Goal: Task Accomplishment & Management: Complete application form

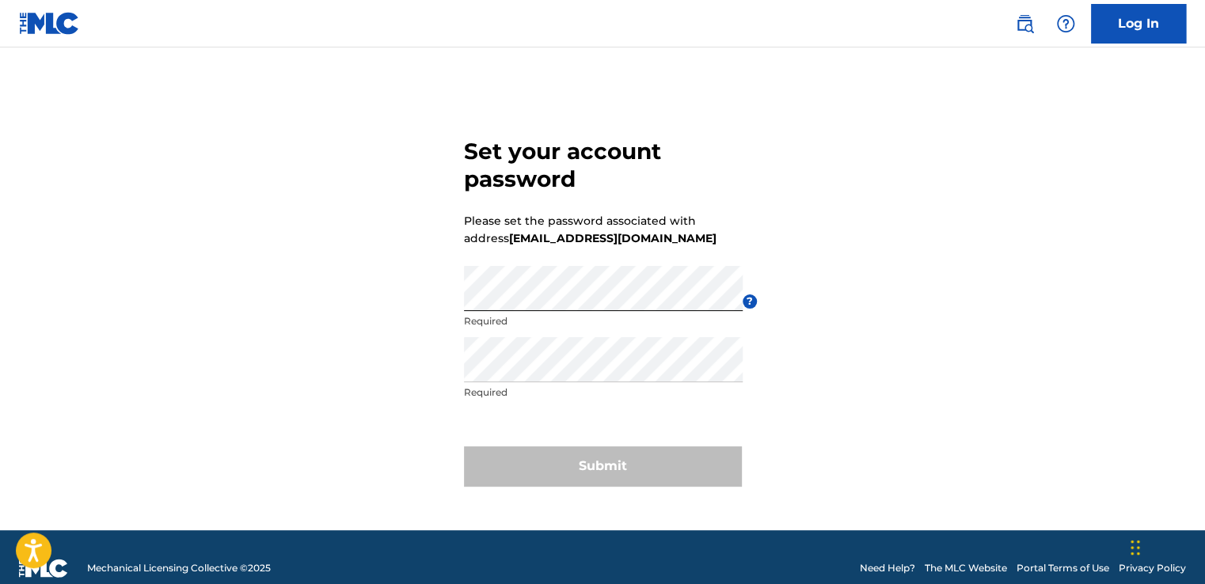
drag, startPoint x: 439, startPoint y: 302, endPoint x: 480, endPoint y: 336, distance: 53.9
click at [441, 307] on div "Set your account password Please set the password associated with address [EMAI…" at bounding box center [602, 308] width 1108 height 443
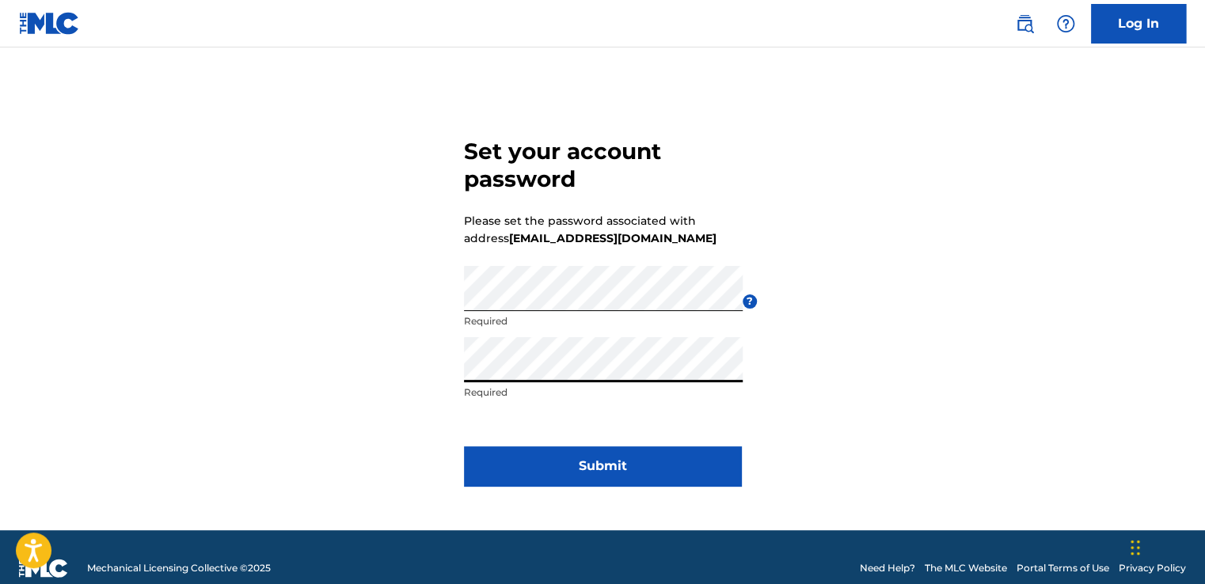
drag, startPoint x: 893, startPoint y: 397, endPoint x: 841, endPoint y: 408, distance: 53.4
click at [893, 397] on div "Set your account password Please set the password associated with address [EMAI…" at bounding box center [602, 308] width 1108 height 443
click at [610, 461] on button "Submit" at bounding box center [602, 466] width 277 height 40
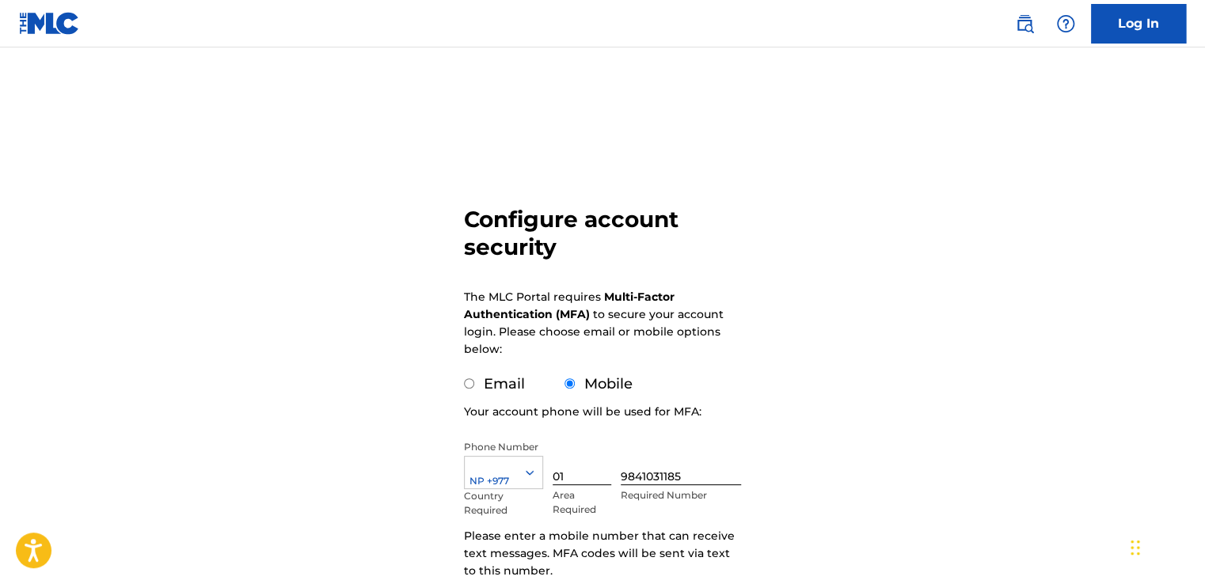
scroll to position [158, 0]
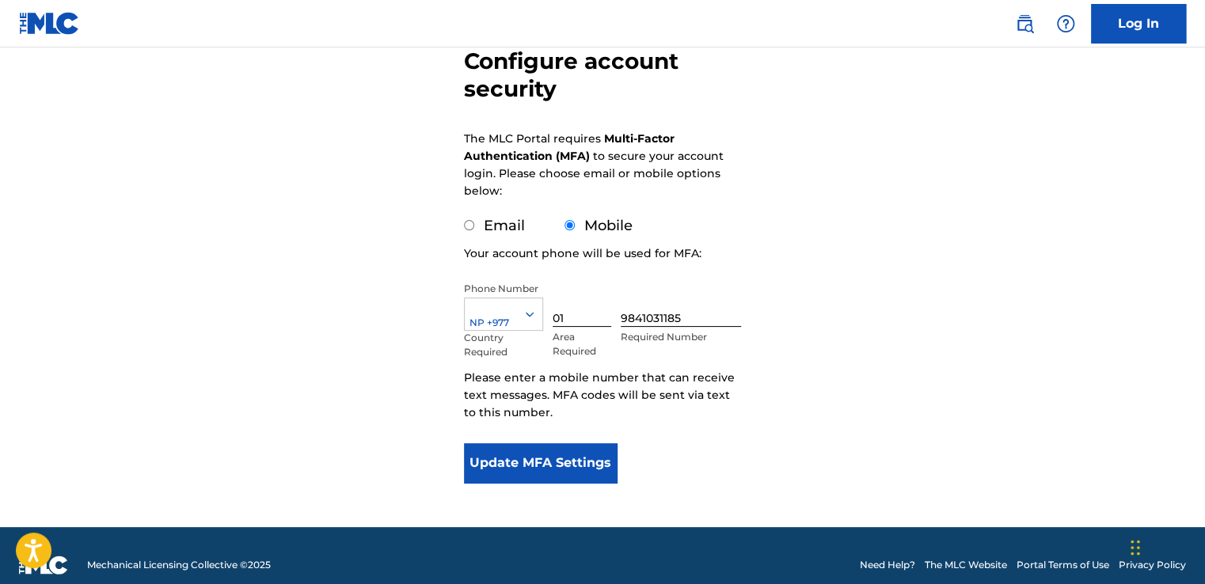
click at [472, 225] on input "Email" at bounding box center [469, 225] width 10 height 10
radio input "true"
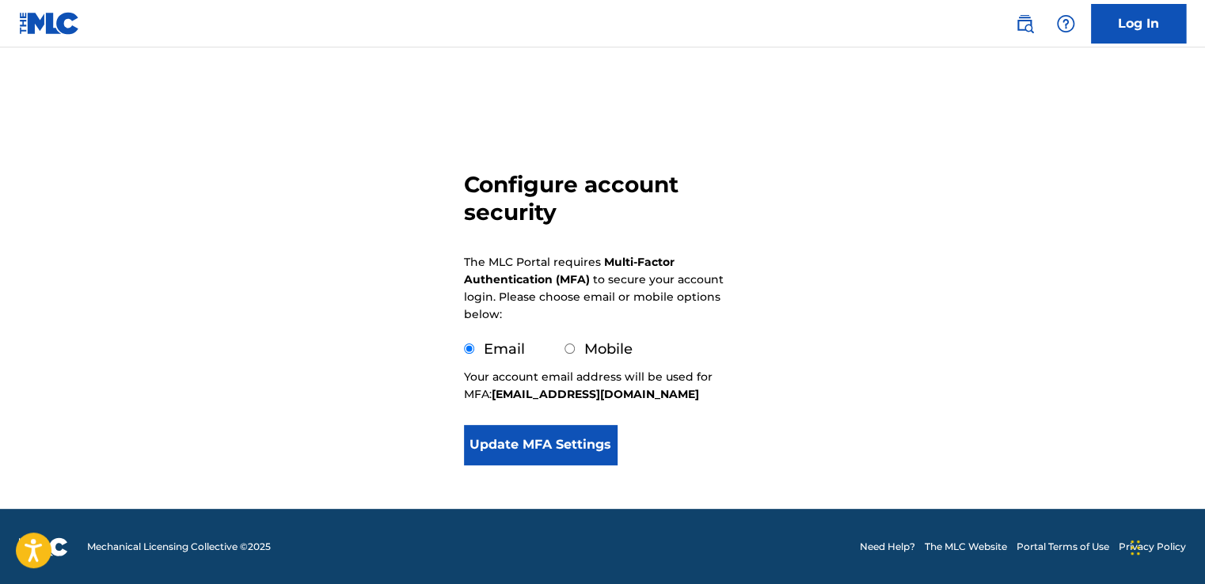
click at [570, 454] on button "Update MFA Settings" at bounding box center [540, 445] width 153 height 40
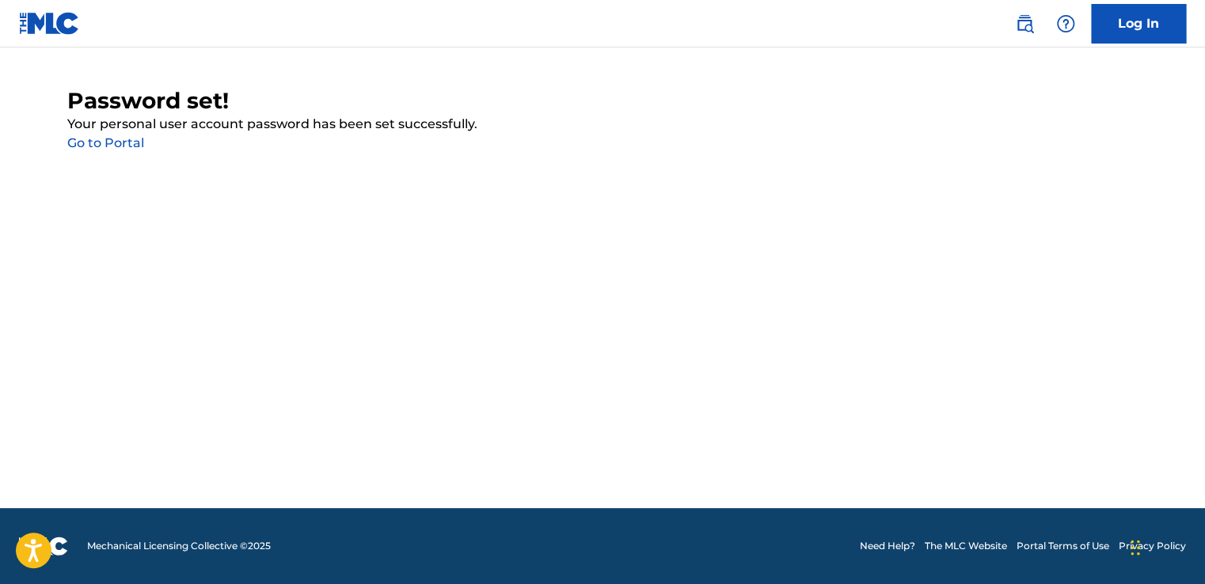
click at [133, 147] on link "Go to Portal" at bounding box center [105, 142] width 77 height 15
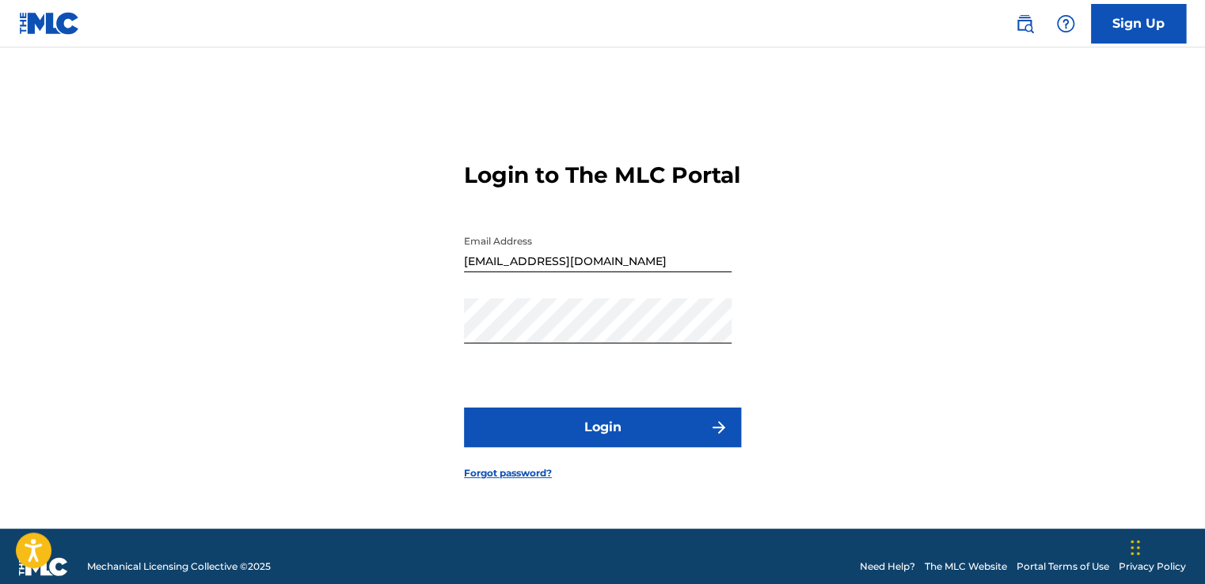
click at [608, 272] on input "[EMAIL_ADDRESS][DOMAIN_NAME]" at bounding box center [598, 249] width 268 height 45
type input "[EMAIL_ADDRESS][DOMAIN_NAME]"
drag, startPoint x: 902, startPoint y: 328, endPoint x: 814, endPoint y: 370, distance: 98.4
click at [902, 328] on div "Login to The MLC Portal Email Address [EMAIL_ADDRESS][DOMAIN_NAME] Password Log…" at bounding box center [602, 308] width 1108 height 442
click at [573, 447] on button "Login" at bounding box center [602, 428] width 277 height 40
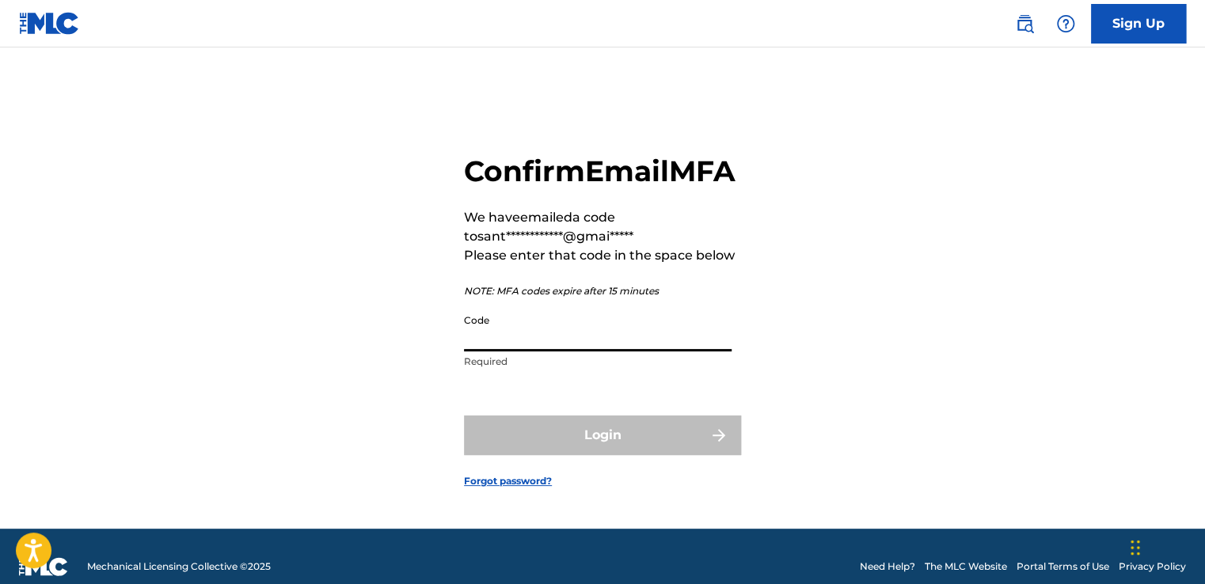
click at [512, 351] on input "Code" at bounding box center [598, 328] width 268 height 45
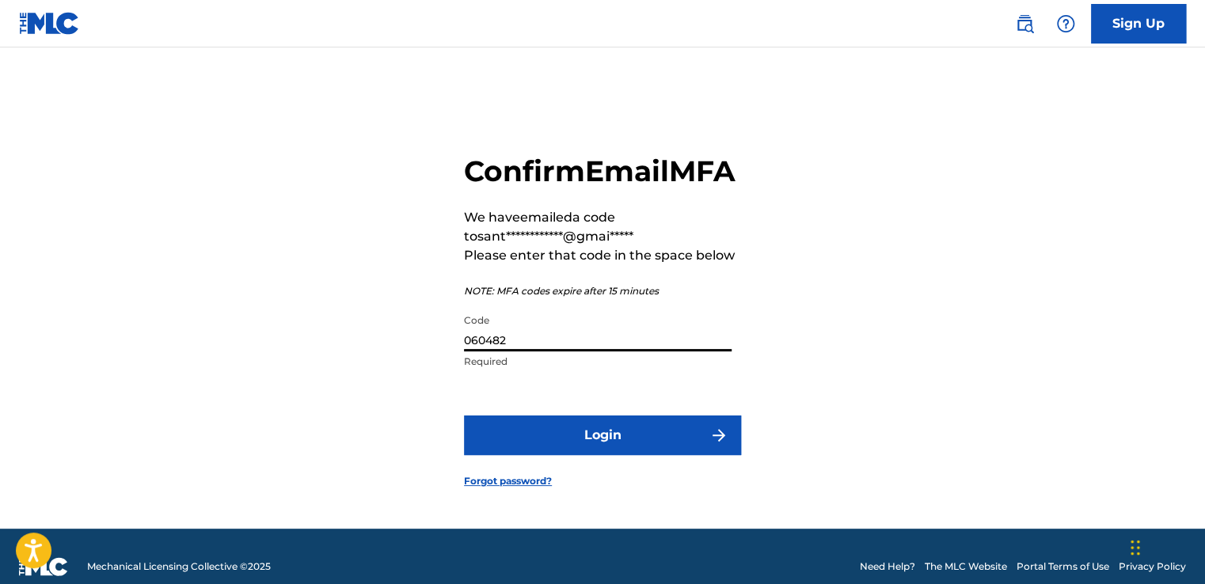
type input "060482"
click at [576, 452] on button "Login" at bounding box center [602, 436] width 277 height 40
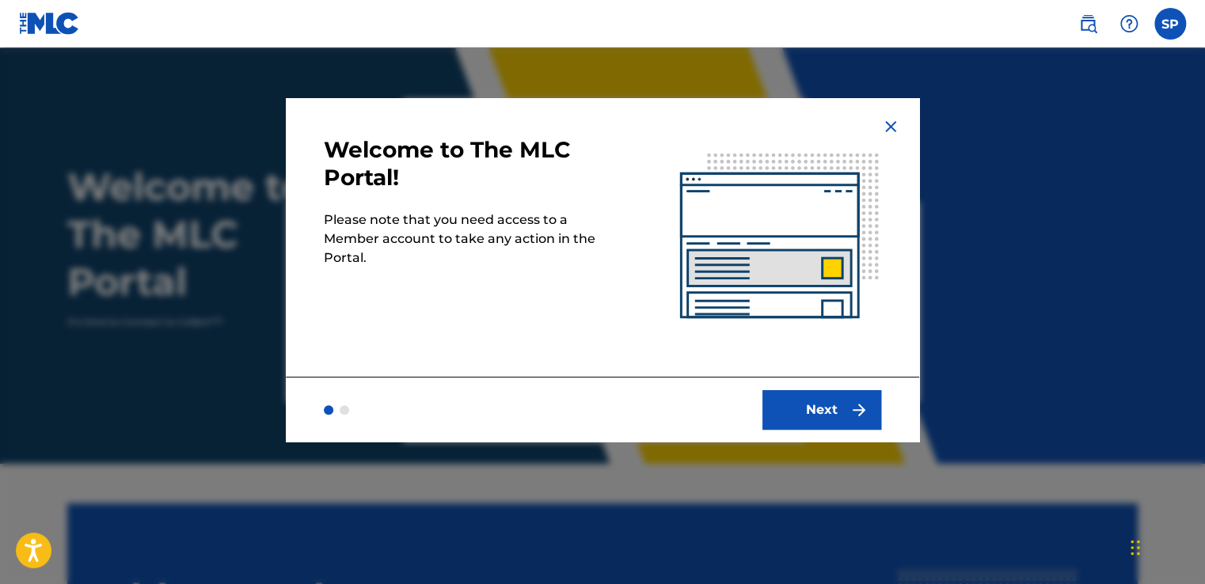
click at [816, 401] on button "Next" at bounding box center [821, 410] width 119 height 40
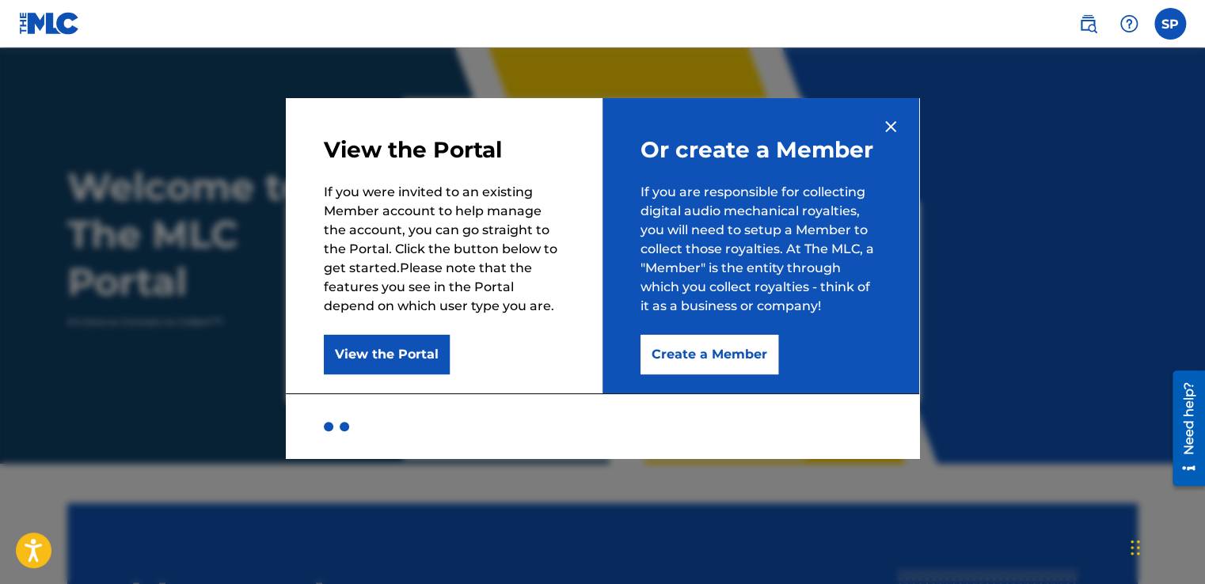
click at [693, 350] on button "Create a Member" at bounding box center [709, 355] width 138 height 40
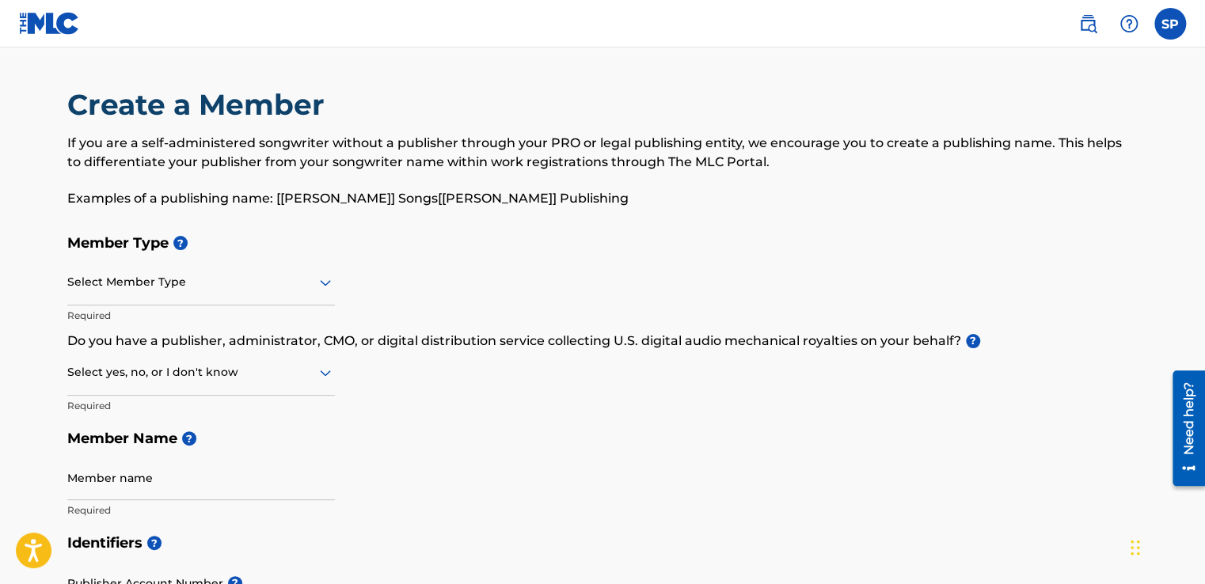
click at [146, 283] on div at bounding box center [201, 282] width 268 height 20
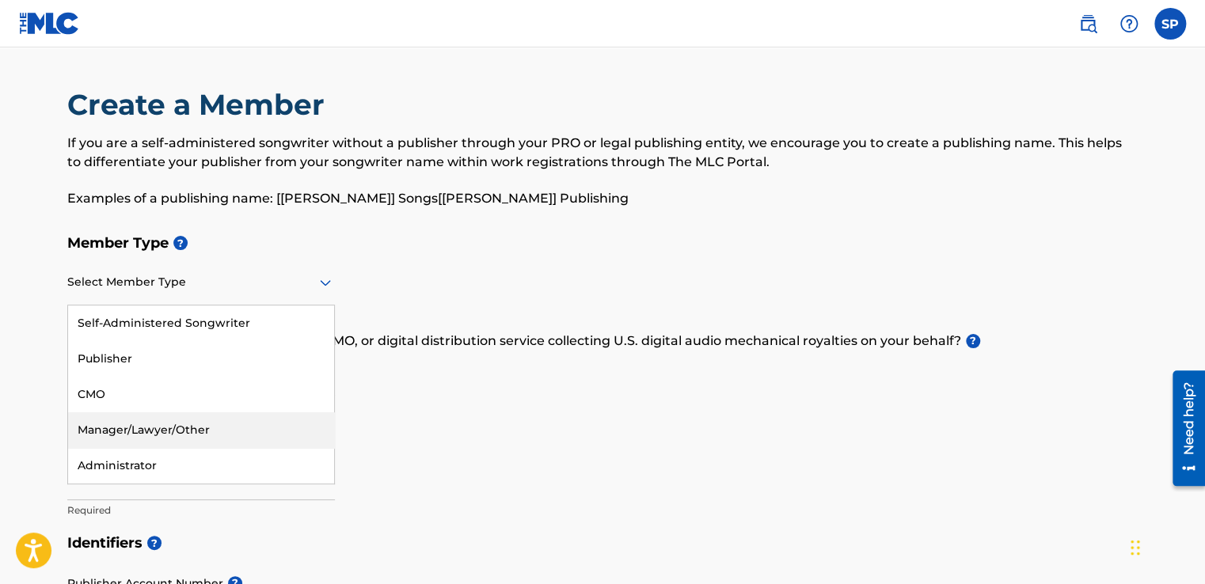
click at [168, 428] on div "Manager/Lawyer/Other" at bounding box center [201, 430] width 266 height 36
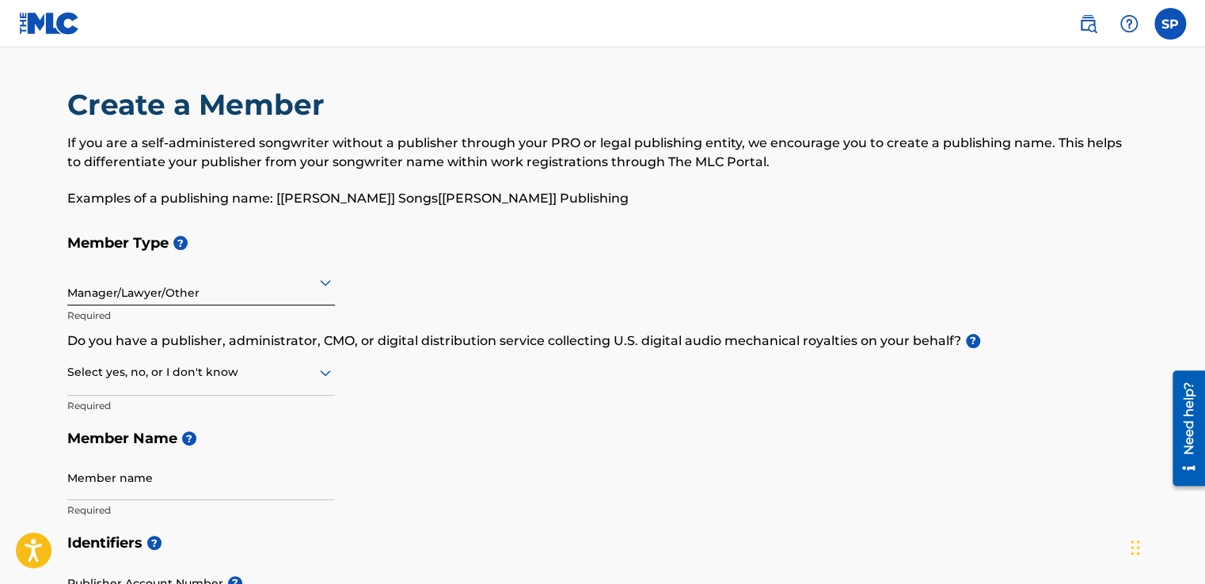
scroll to position [79, 0]
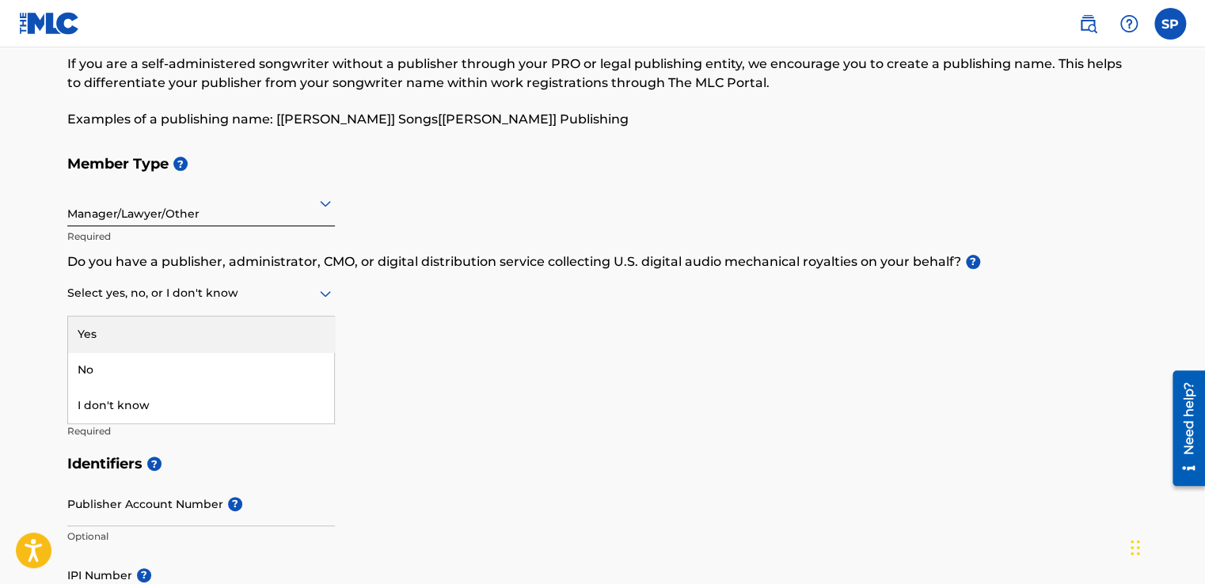
click at [146, 299] on div at bounding box center [201, 293] width 268 height 20
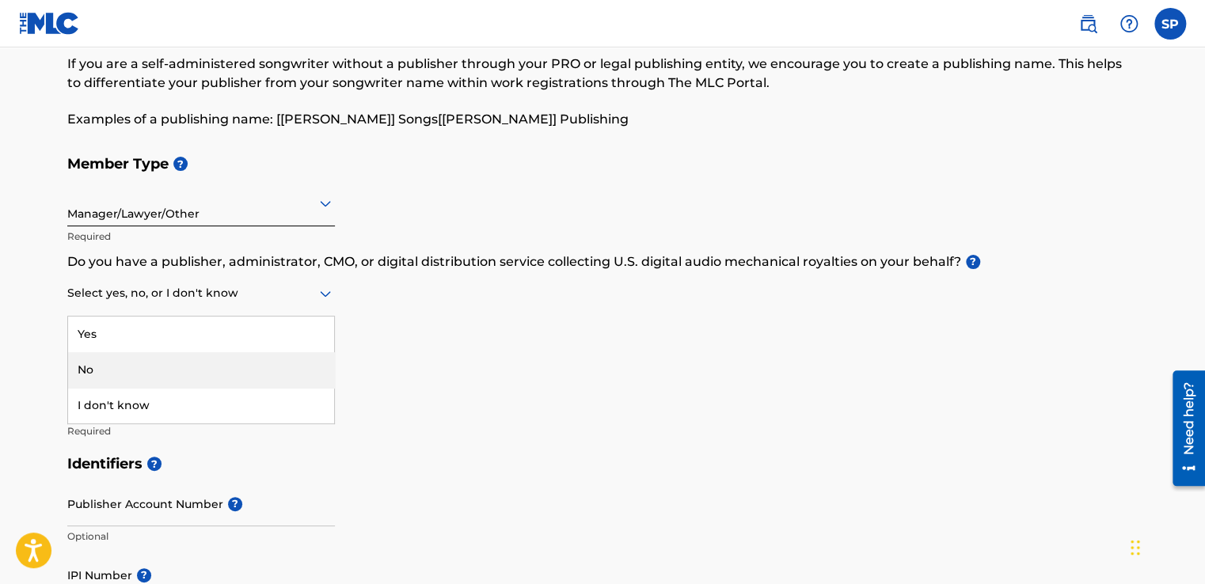
click at [141, 368] on div "No" at bounding box center [201, 370] width 266 height 36
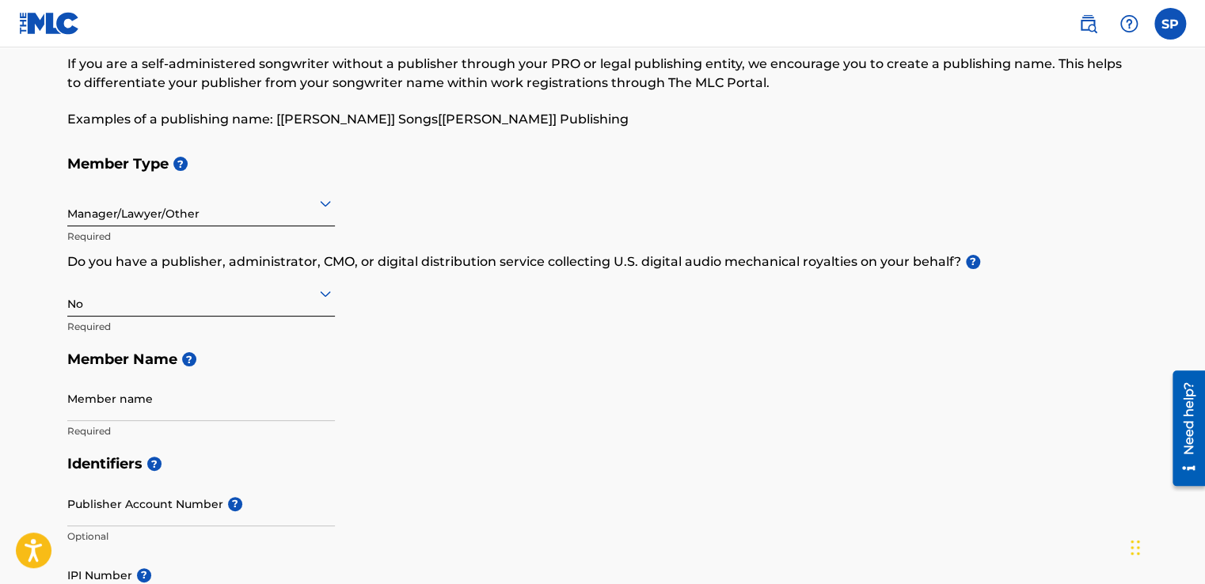
scroll to position [158, 0]
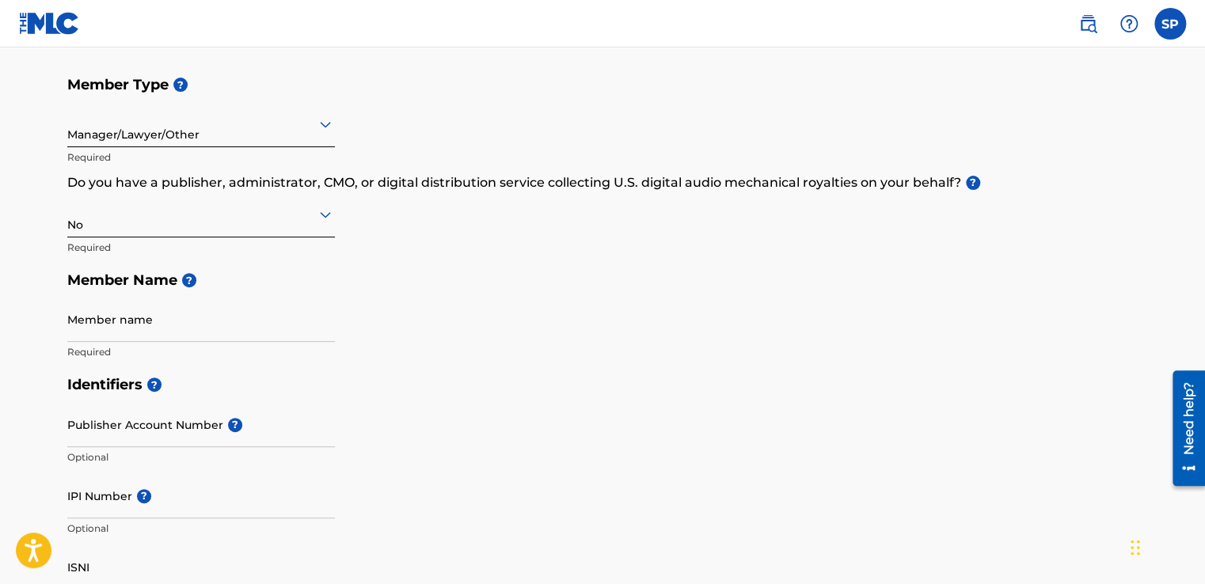
click at [130, 321] on input "Member name" at bounding box center [201, 319] width 268 height 45
type input "[PERSON_NAME]"
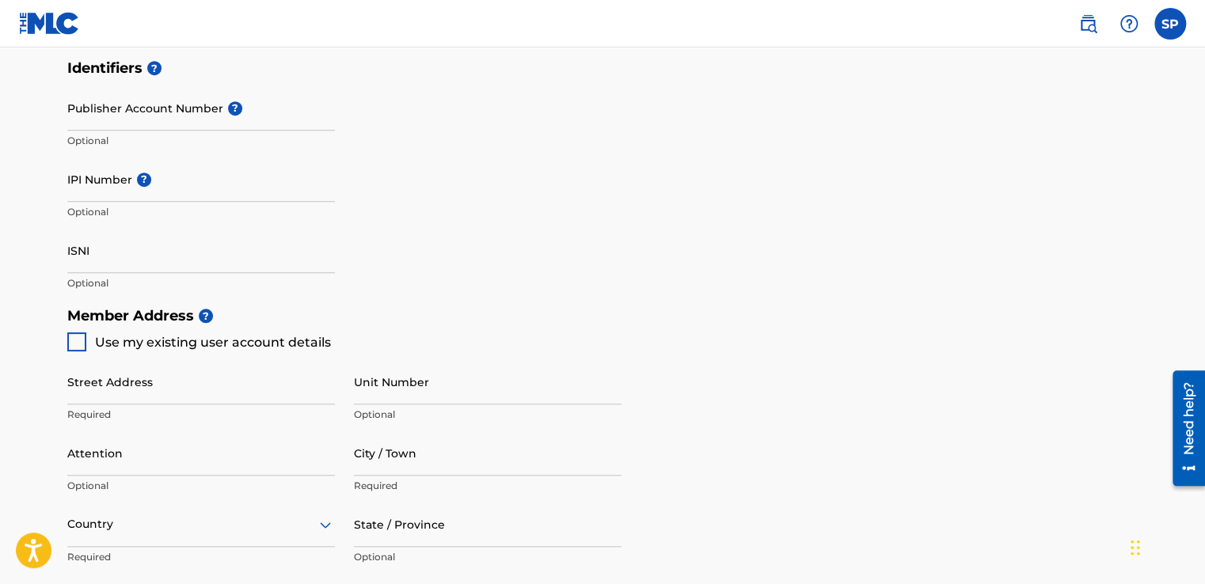
scroll to position [554, 0]
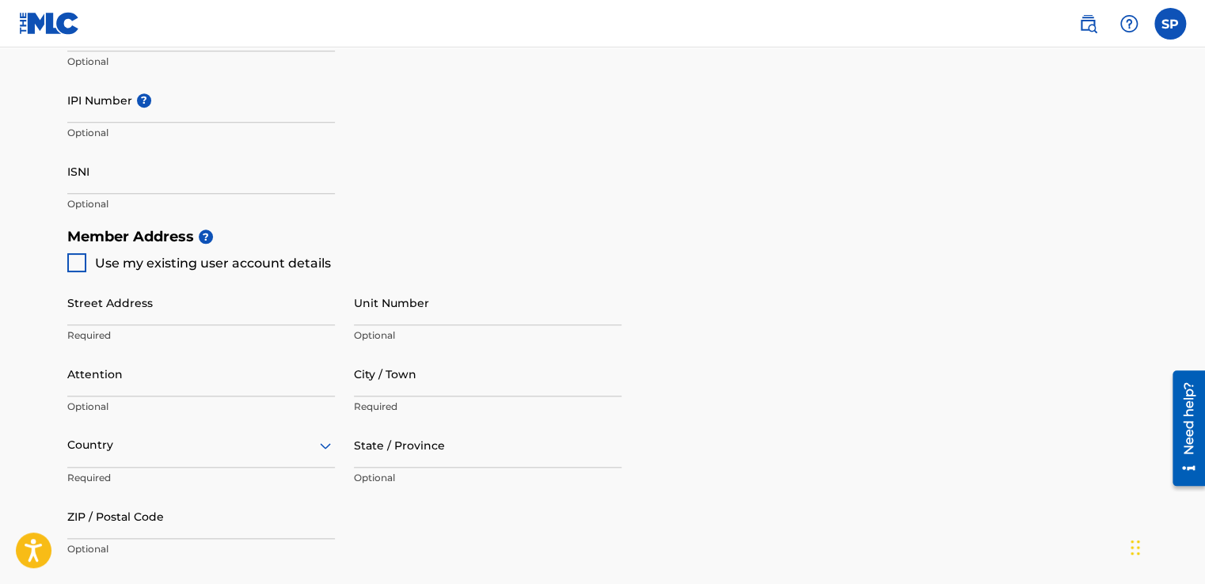
click at [78, 268] on div at bounding box center [76, 262] width 19 height 19
type input "[PERSON_NAME]"
type input "[GEOGRAPHIC_DATA]"
type input "[PERSON_NAME]"
type input "56613"
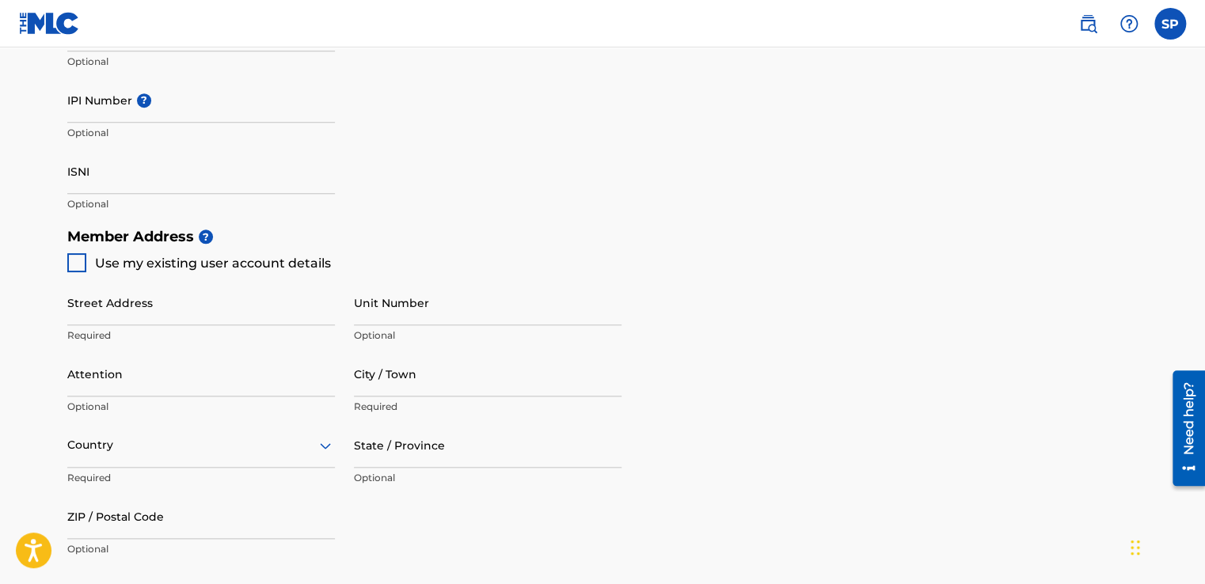
type input "01"
type input "9841031185"
type input "[EMAIL_ADDRESS][DOMAIN_NAME]"
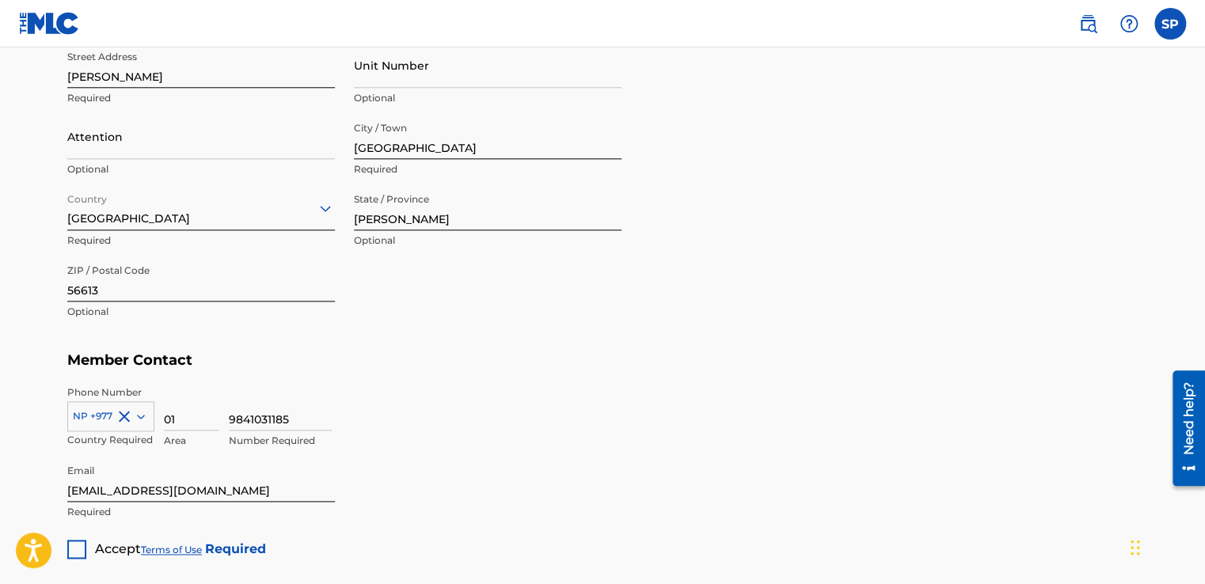
scroll to position [950, 0]
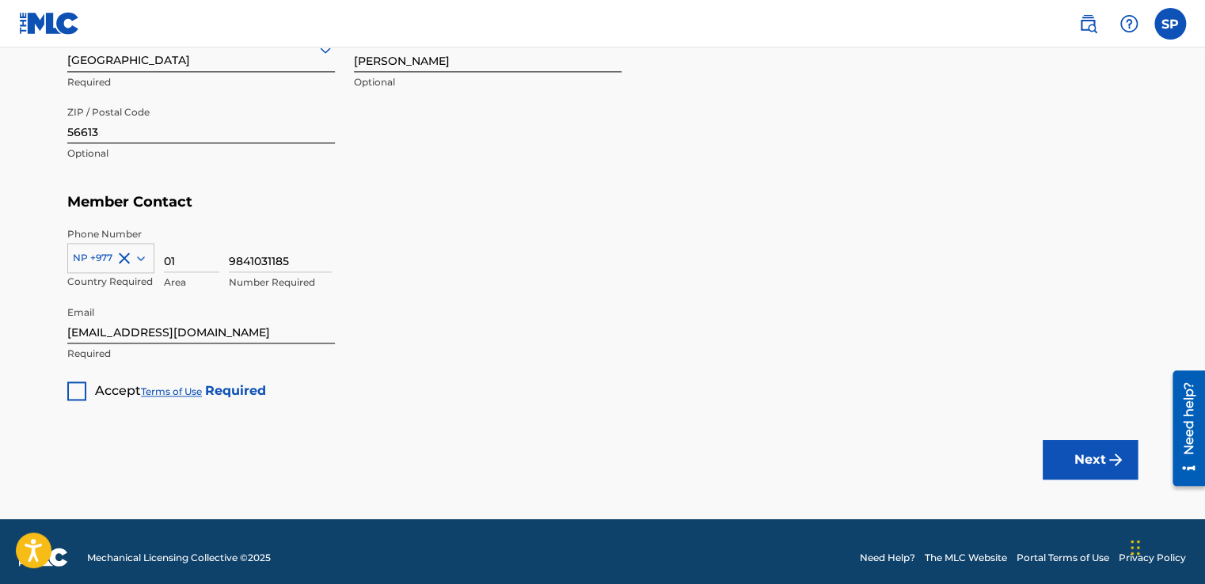
click at [76, 391] on div at bounding box center [76, 390] width 19 height 19
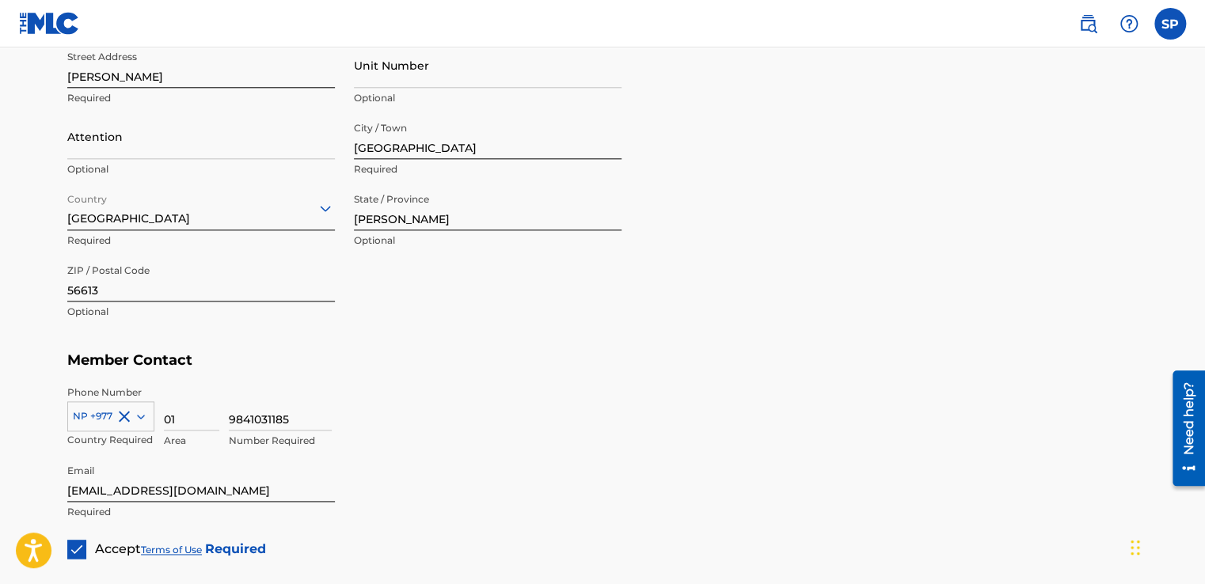
scroll to position [959, 0]
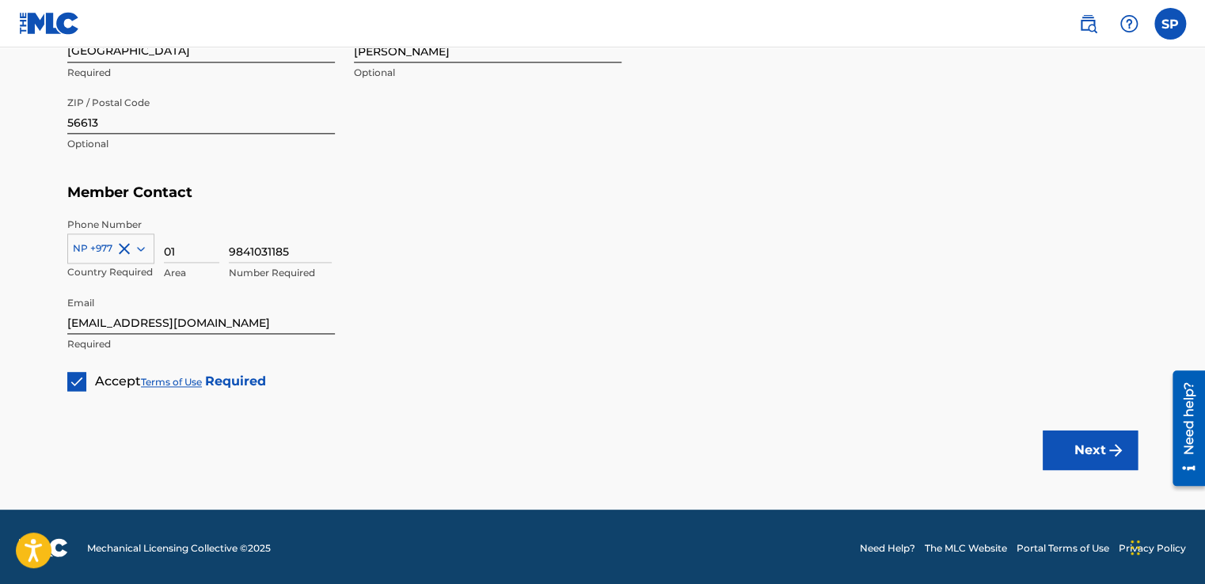
click at [1120, 454] on img "submit" at bounding box center [1115, 450] width 19 height 19
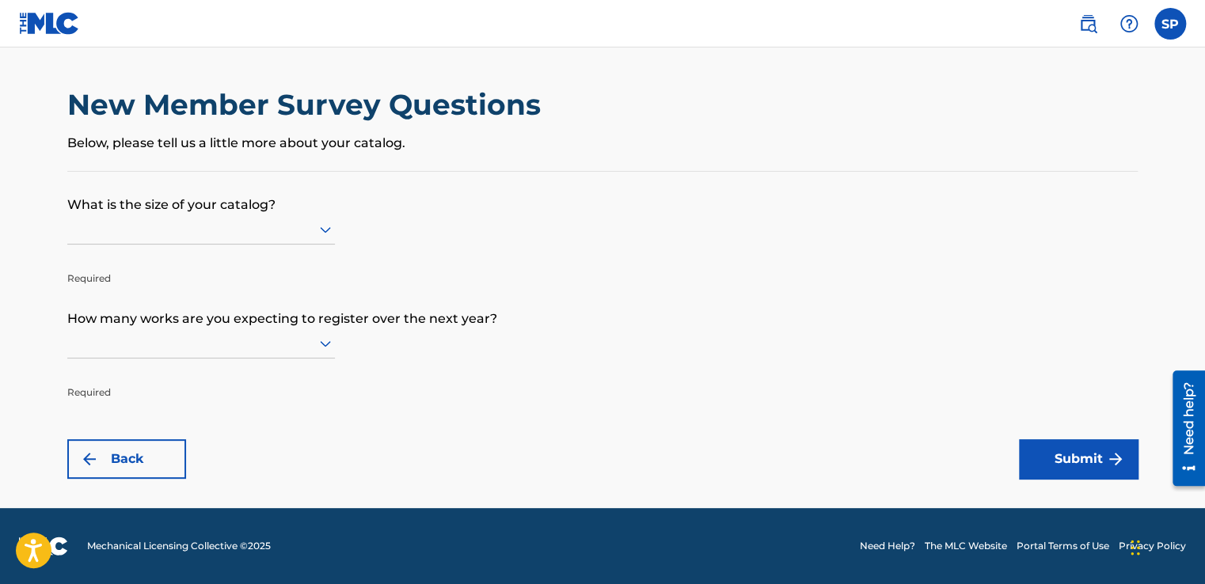
click at [142, 236] on div at bounding box center [201, 229] width 268 height 20
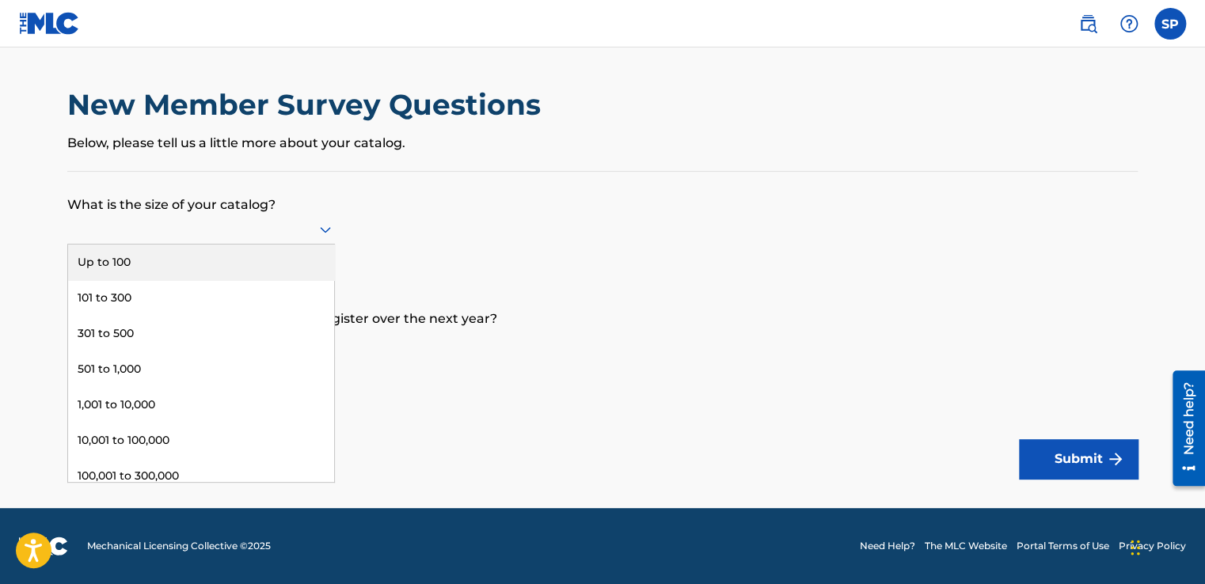
click at [148, 271] on div "Up to 100" at bounding box center [201, 263] width 266 height 36
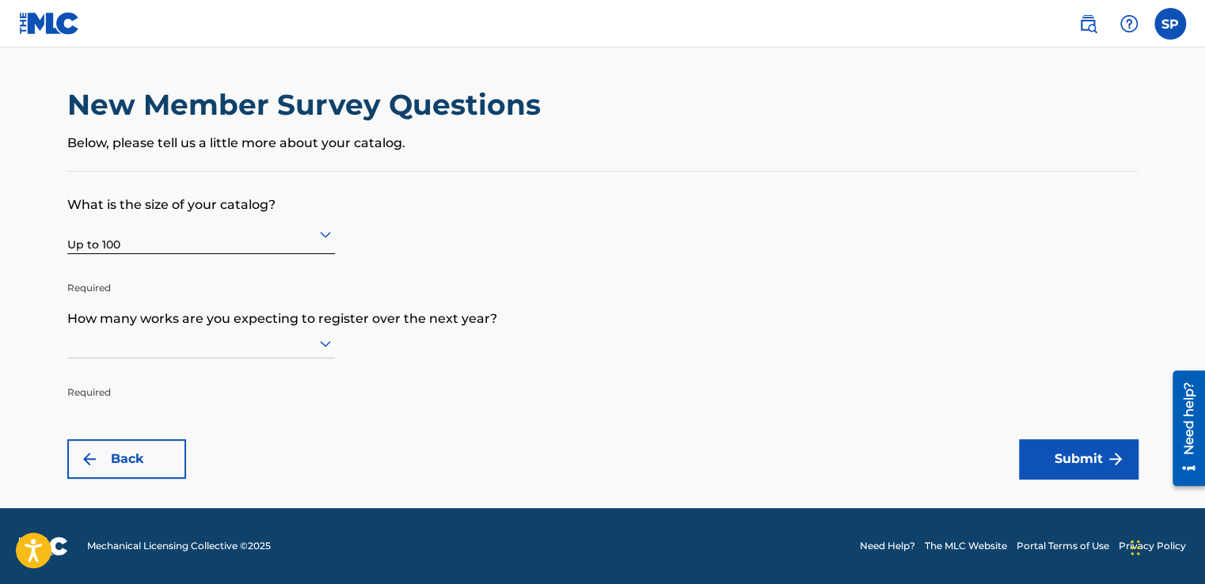
click at [167, 337] on div at bounding box center [201, 343] width 268 height 20
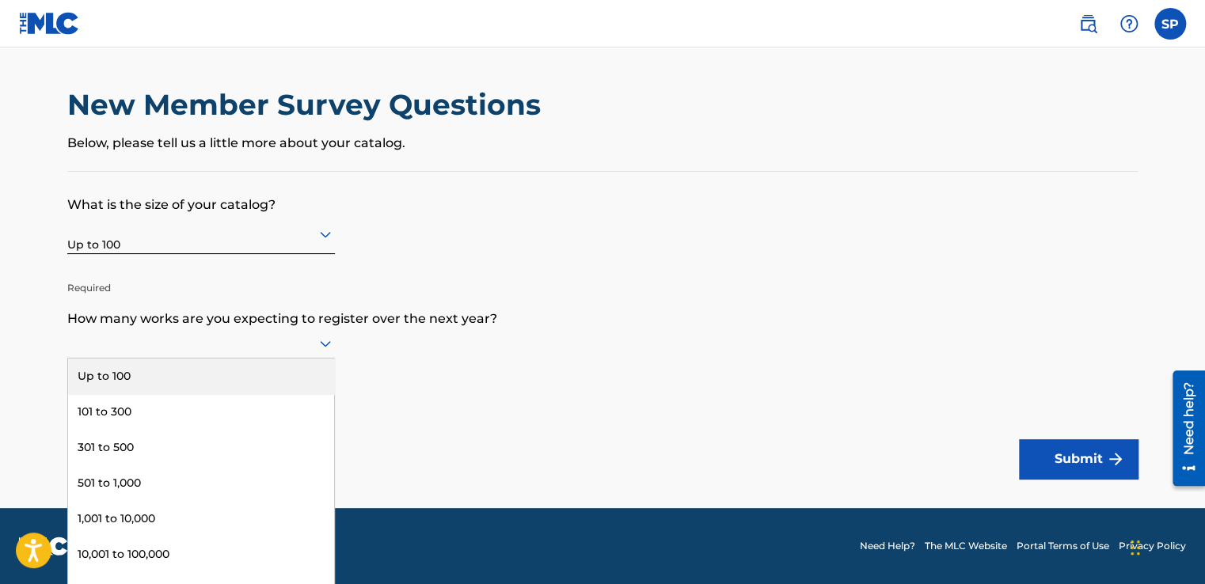
click at [171, 378] on div "Up to 100" at bounding box center [201, 377] width 266 height 36
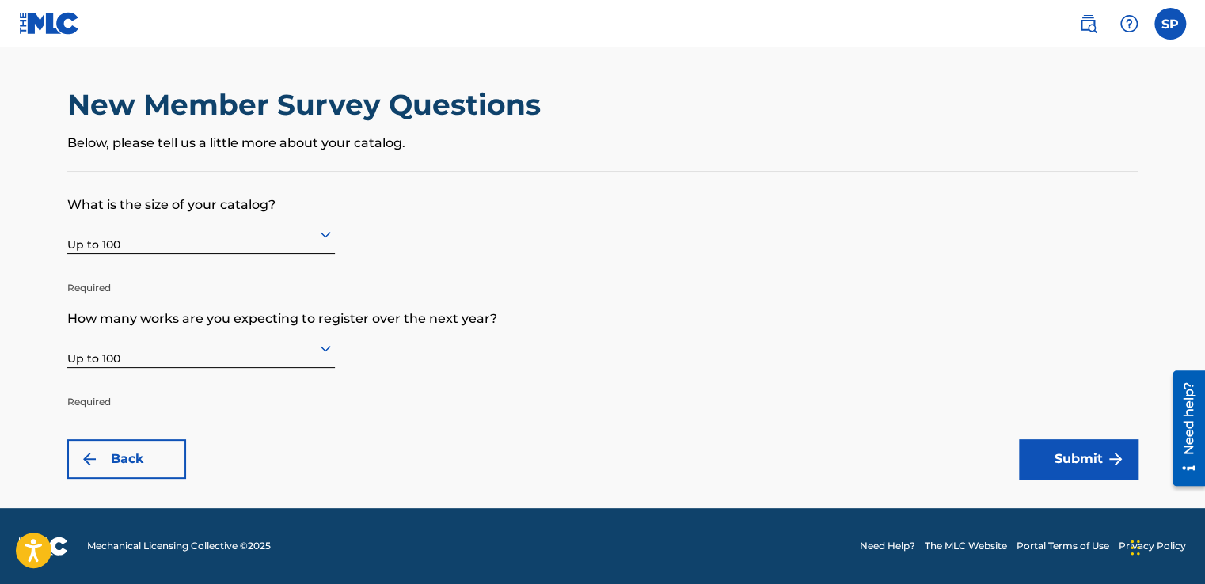
click at [1071, 451] on button "Submit" at bounding box center [1078, 459] width 119 height 40
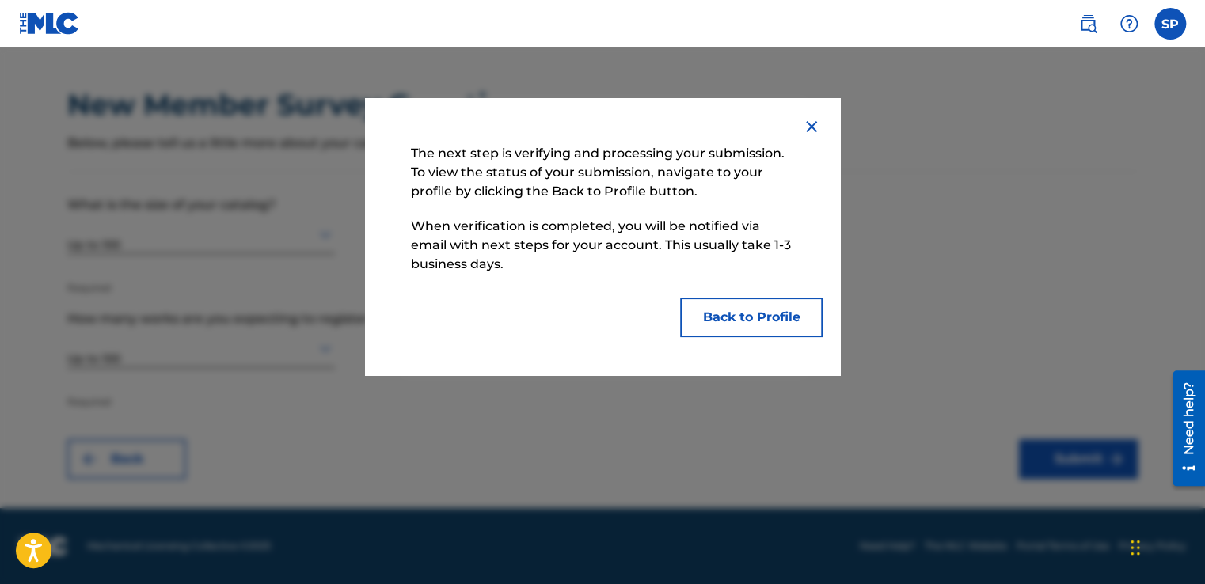
click at [764, 316] on button "Back to Profile" at bounding box center [751, 318] width 142 height 40
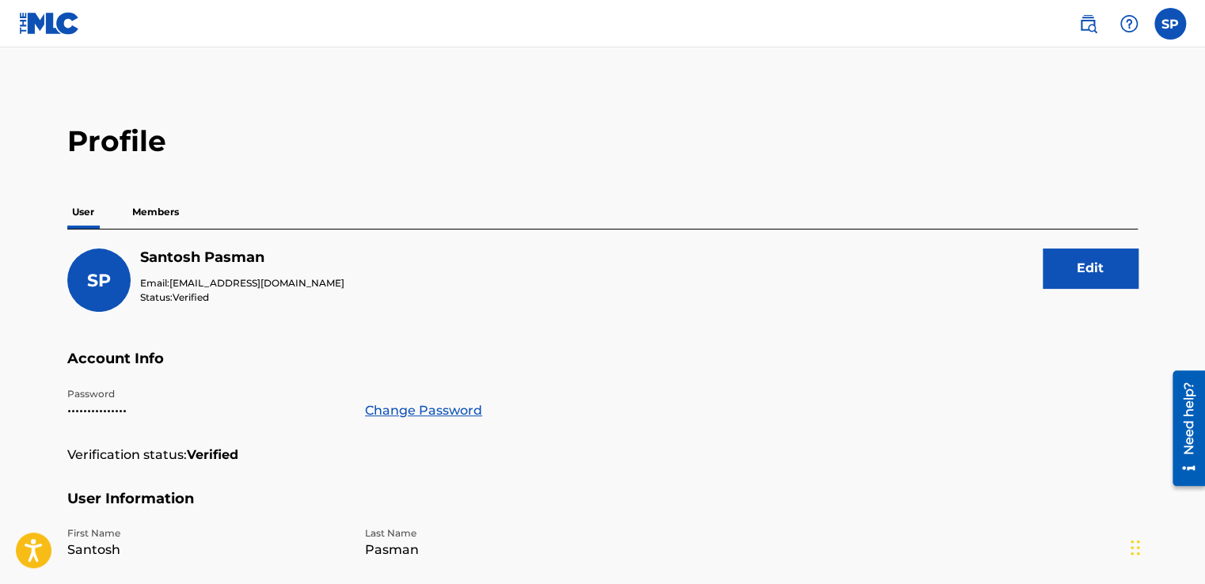
click at [150, 214] on p "Members" at bounding box center [155, 211] width 56 height 33
